Goal: Task Accomplishment & Management: Complete application form

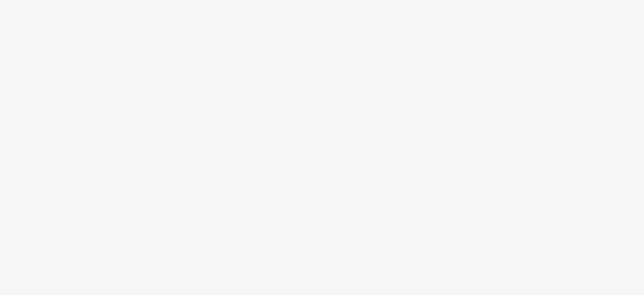
click at [350, 158] on body at bounding box center [322, 147] width 644 height 295
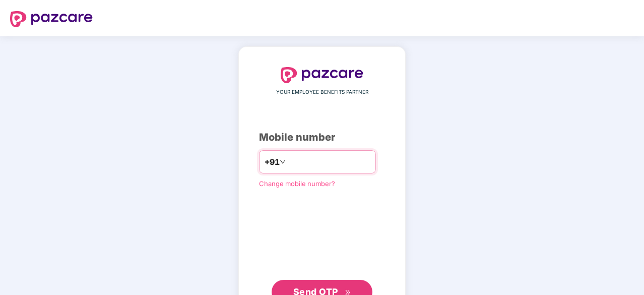
click at [304, 163] on input "number" at bounding box center [329, 162] width 83 height 16
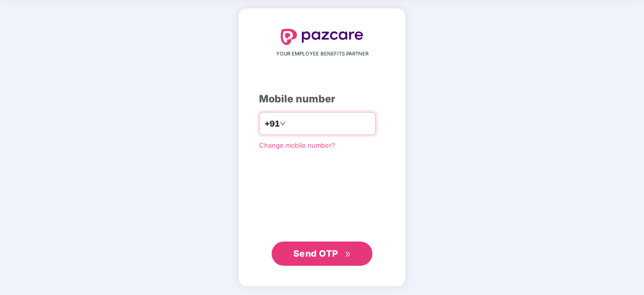
click at [292, 123] on input "number" at bounding box center [329, 123] width 83 height 16
type input "**********"
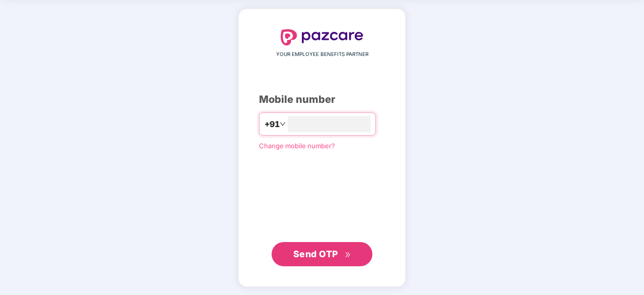
click at [337, 250] on span "Send OTP" at bounding box center [315, 253] width 45 height 11
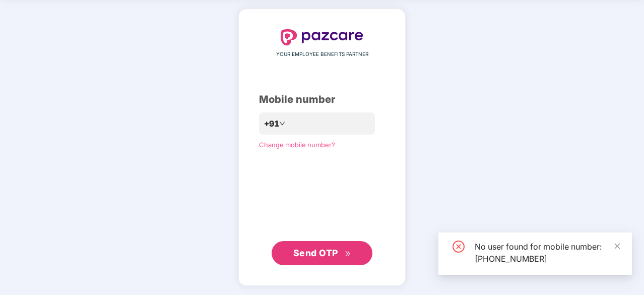
click at [618, 240] on div "No user found for mobile number: [PHONE_NUMBER]" at bounding box center [534, 253] width 193 height 42
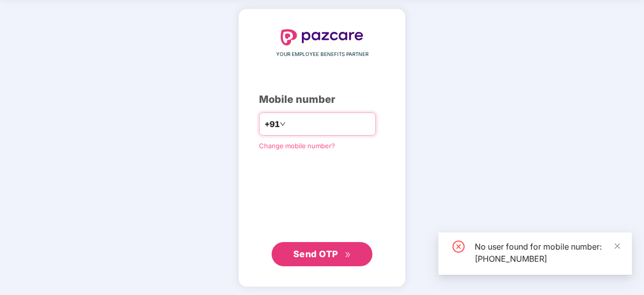
click at [337, 119] on input "**********" at bounding box center [329, 124] width 83 height 16
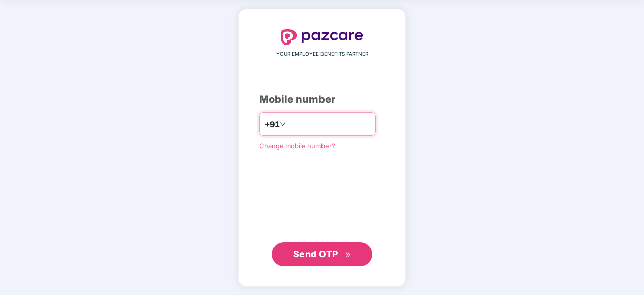
click at [336, 120] on input "**********" at bounding box center [329, 124] width 83 height 16
click at [335, 252] on span "Send OTP" at bounding box center [315, 253] width 45 height 11
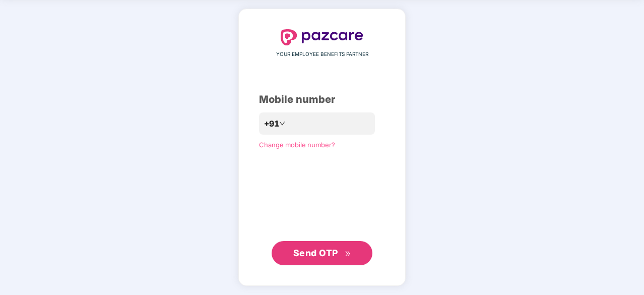
click at [321, 256] on span "Send OTP" at bounding box center [315, 252] width 45 height 11
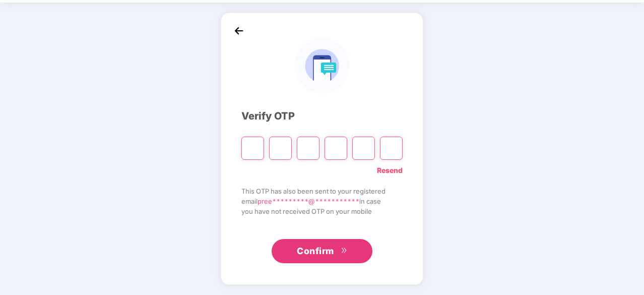
scroll to position [33, 0]
type input "*"
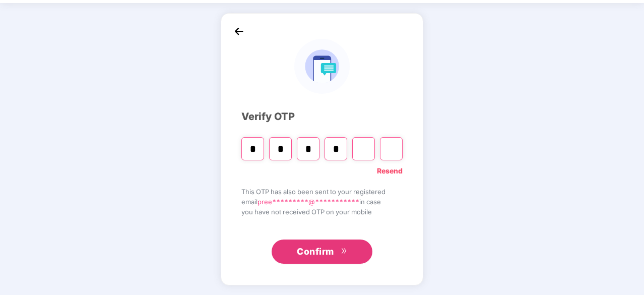
type input "*"
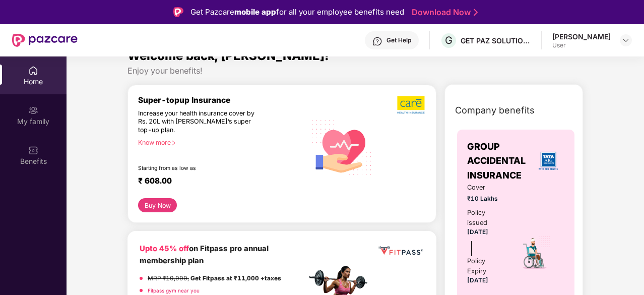
scroll to position [19, 0]
drag, startPoint x: 546, startPoint y: 7, endPoint x: 384, endPoint y: 153, distance: 218.7
click at [384, 153] on div at bounding box center [402, 146] width 48 height 103
drag, startPoint x: 638, startPoint y: 1, endPoint x: 409, endPoint y: 186, distance: 295.2
click at [409, 186] on div at bounding box center [402, 146] width 48 height 103
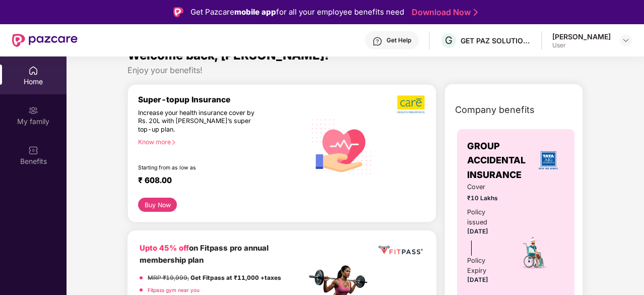
scroll to position [0, 0]
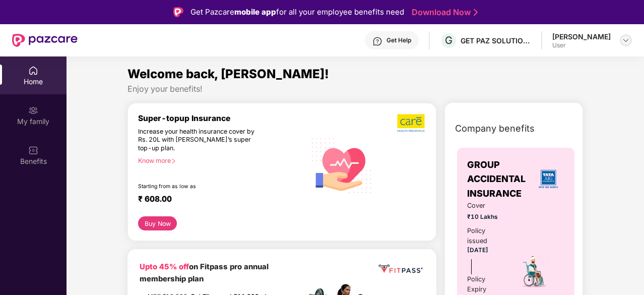
click at [626, 43] on img at bounding box center [626, 40] width 8 height 8
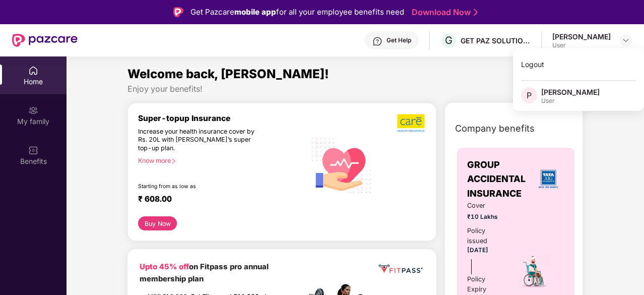
click at [339, 61] on section "Welcome back, [PERSON_NAME]! Enjoy your benefits! Super-topup Insurance Increas…" at bounding box center [355, 203] width 577 height 295
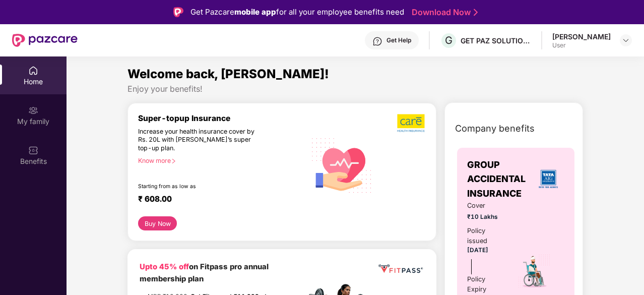
click at [352, 17] on div "Get Pazcare mobile app for all your employee benefits need" at bounding box center [297, 12] width 214 height 12
click at [417, 15] on link "Download Now" at bounding box center [443, 12] width 63 height 11
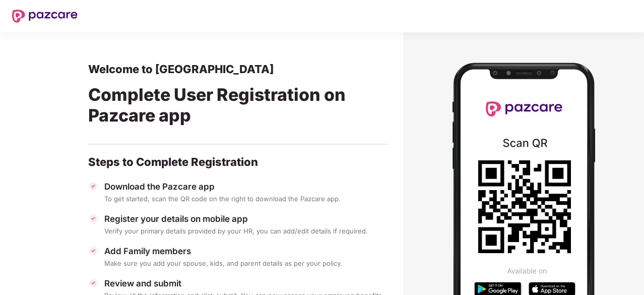
scroll to position [84, 0]
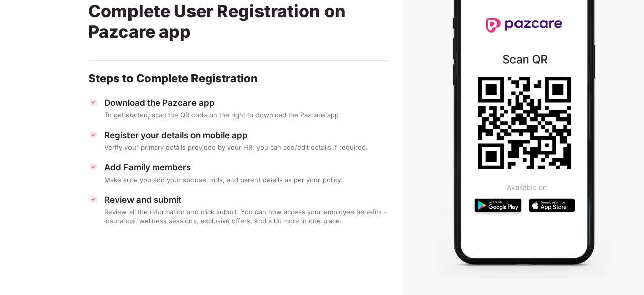
click at [543, 122] on icon at bounding box center [524, 123] width 93 height 93
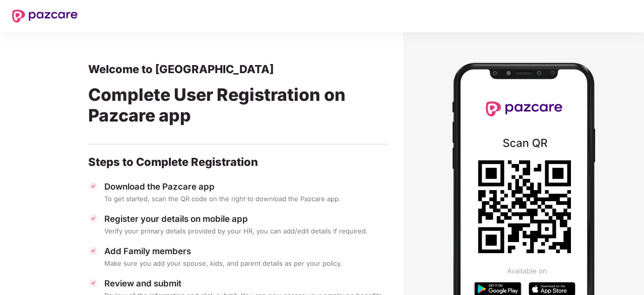
scroll to position [2, 0]
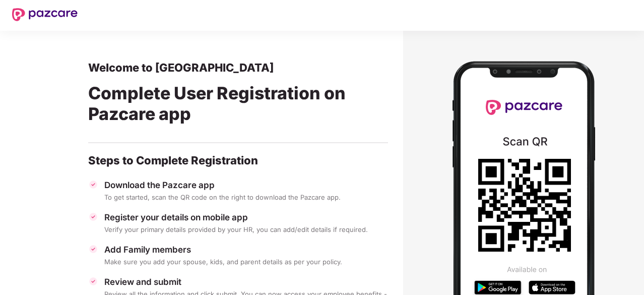
click at [327, 91] on div "Complete User Registration on Pazcare app" at bounding box center [238, 105] width 300 height 61
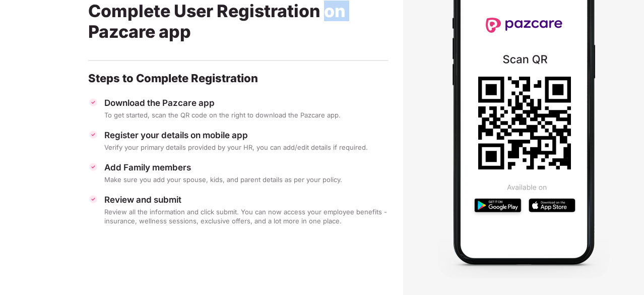
scroll to position [0, 0]
